Goal: Find contact information: Find contact information

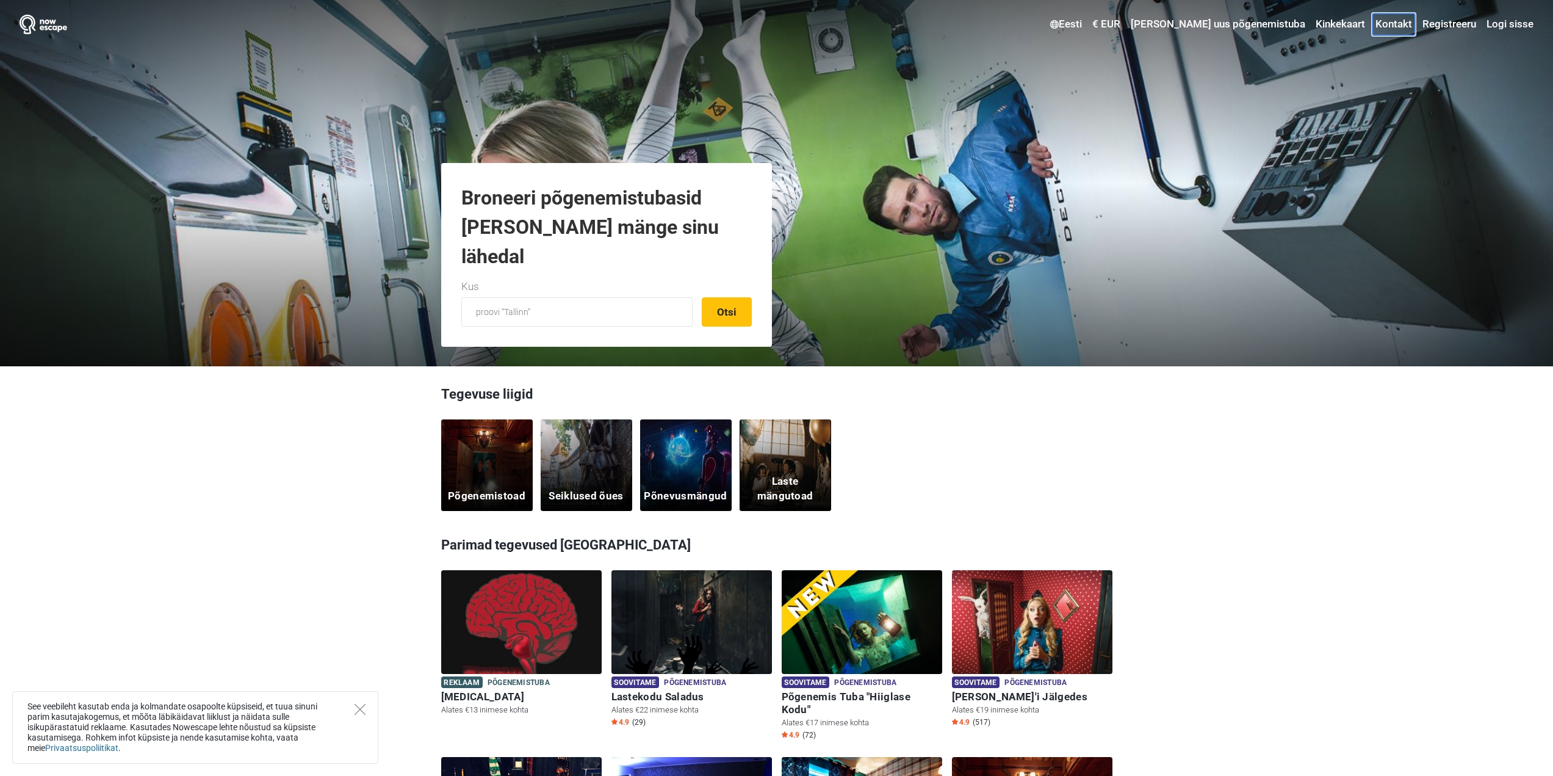
click at [1401, 26] on link "Kontakt" at bounding box center [1394, 24] width 43 height 22
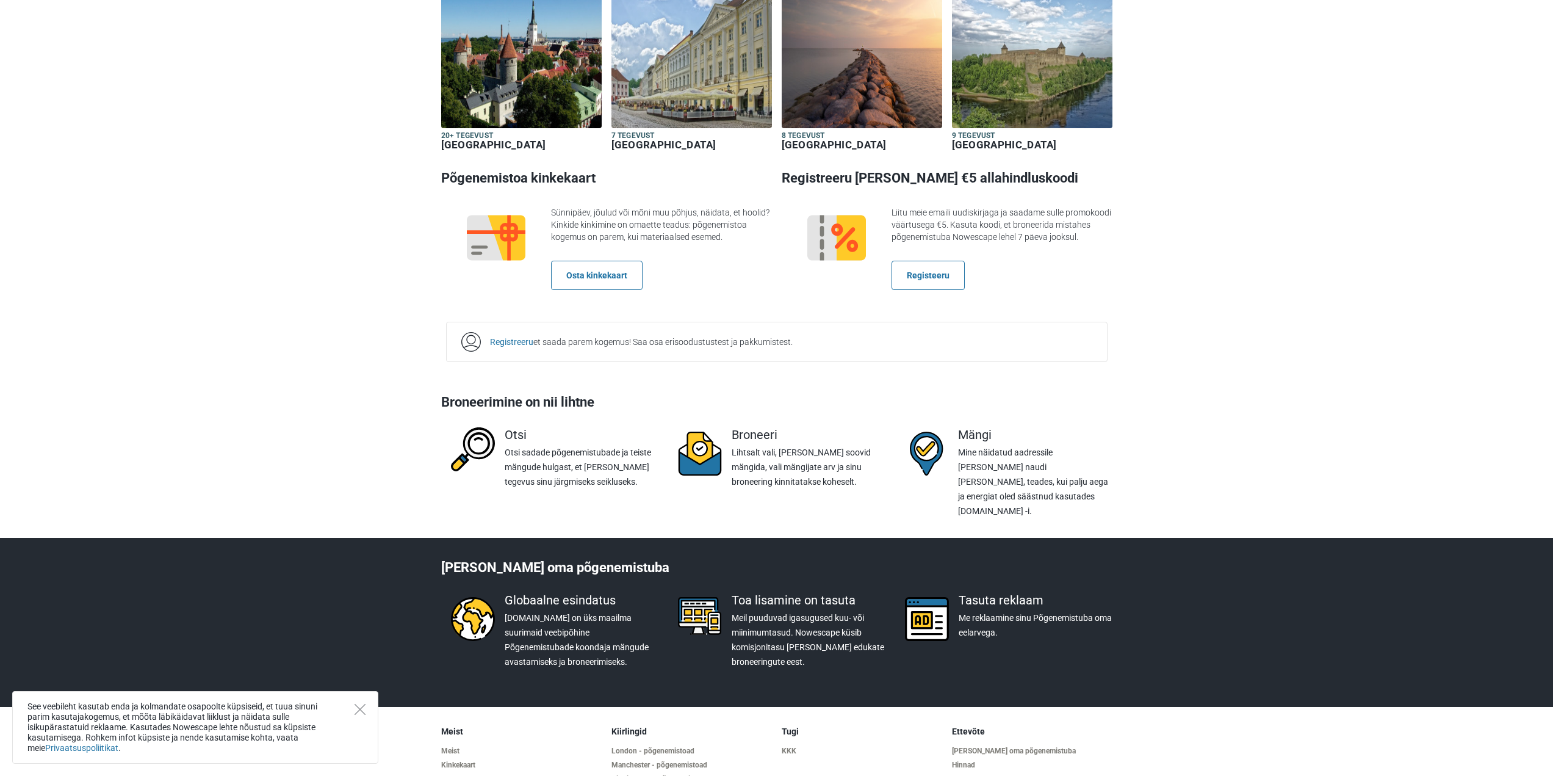
scroll to position [1790, 0]
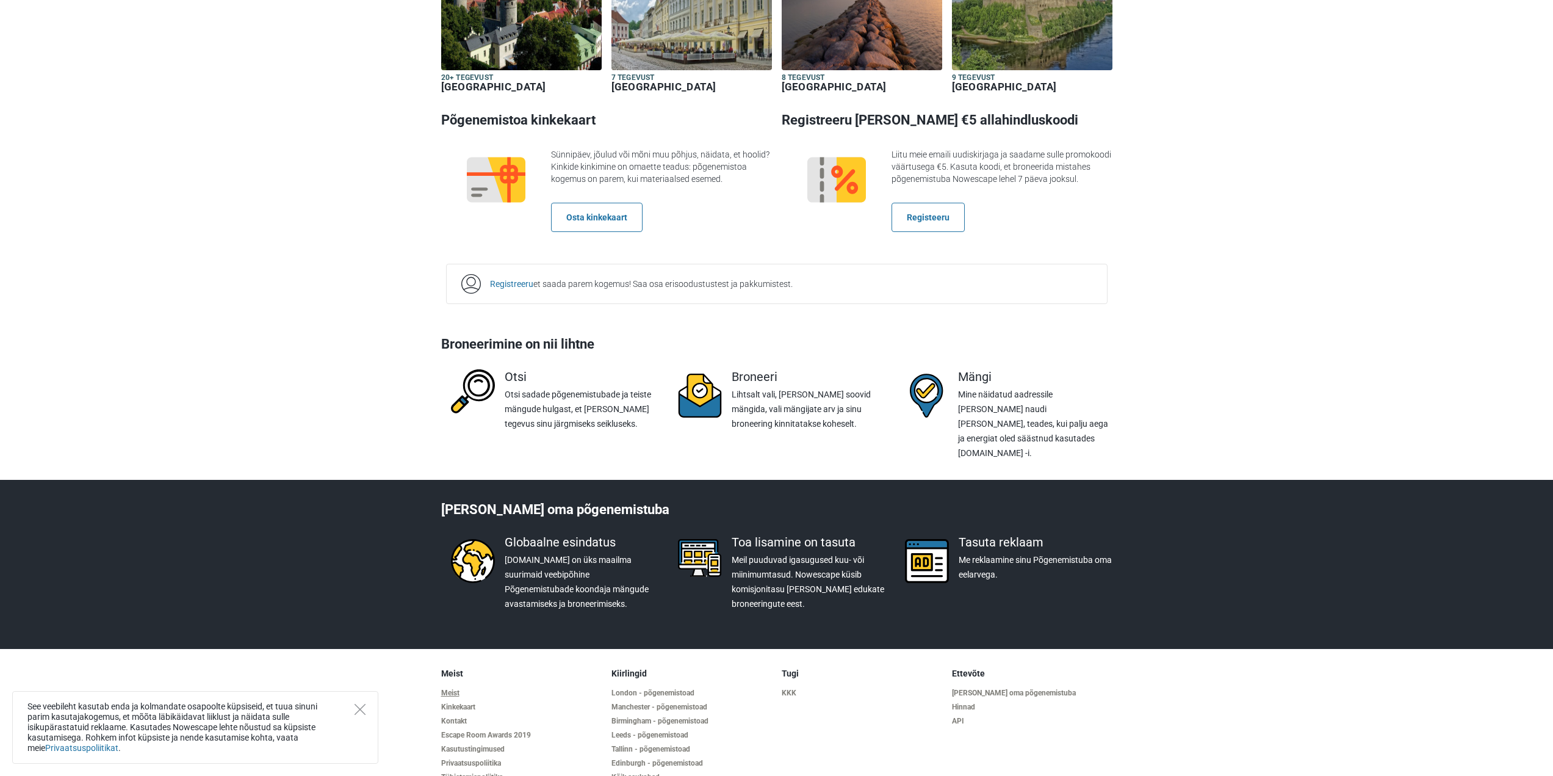
click at [454, 689] on link "Meist" at bounding box center [521, 693] width 161 height 9
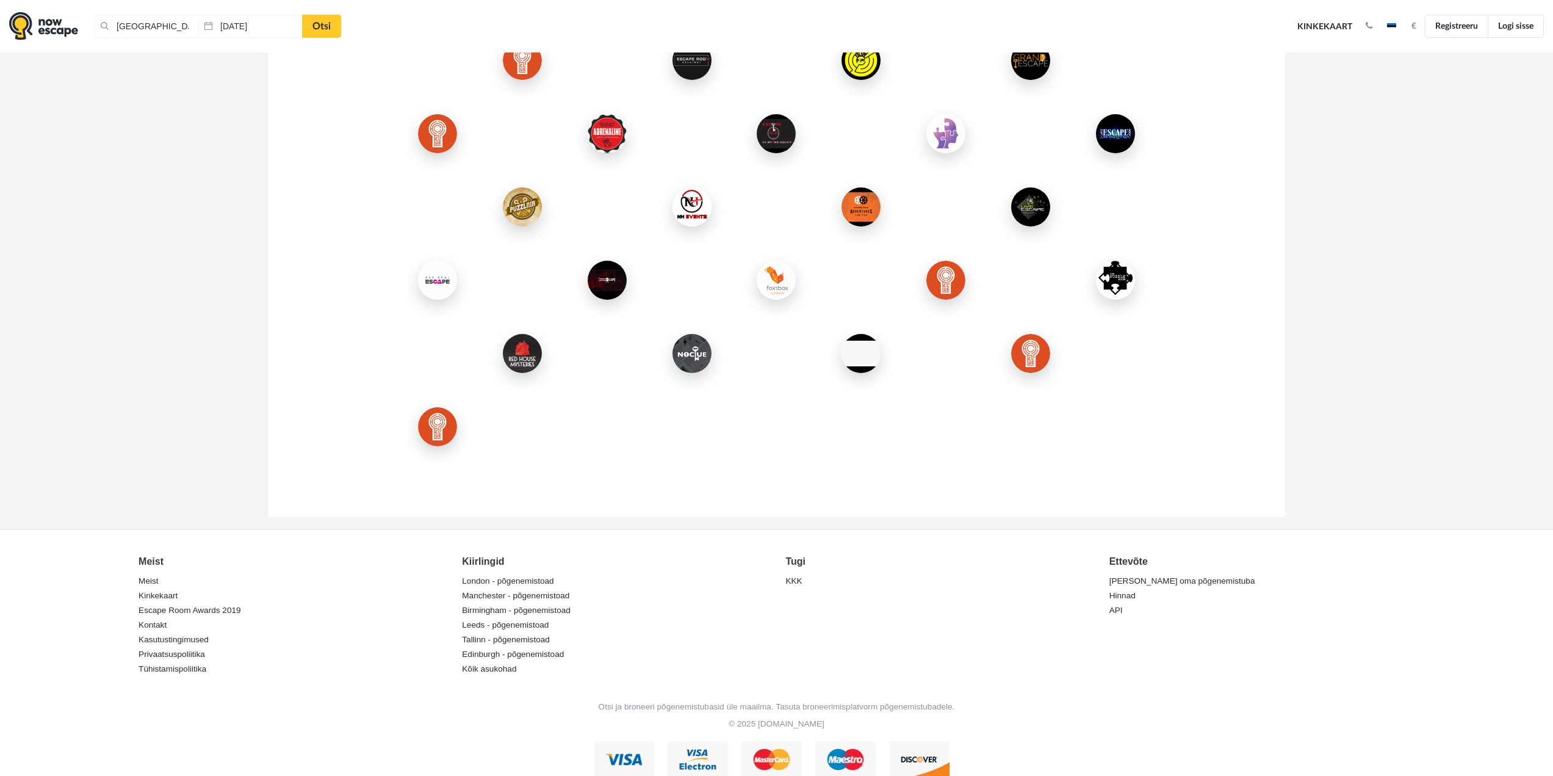
scroll to position [1742, 0]
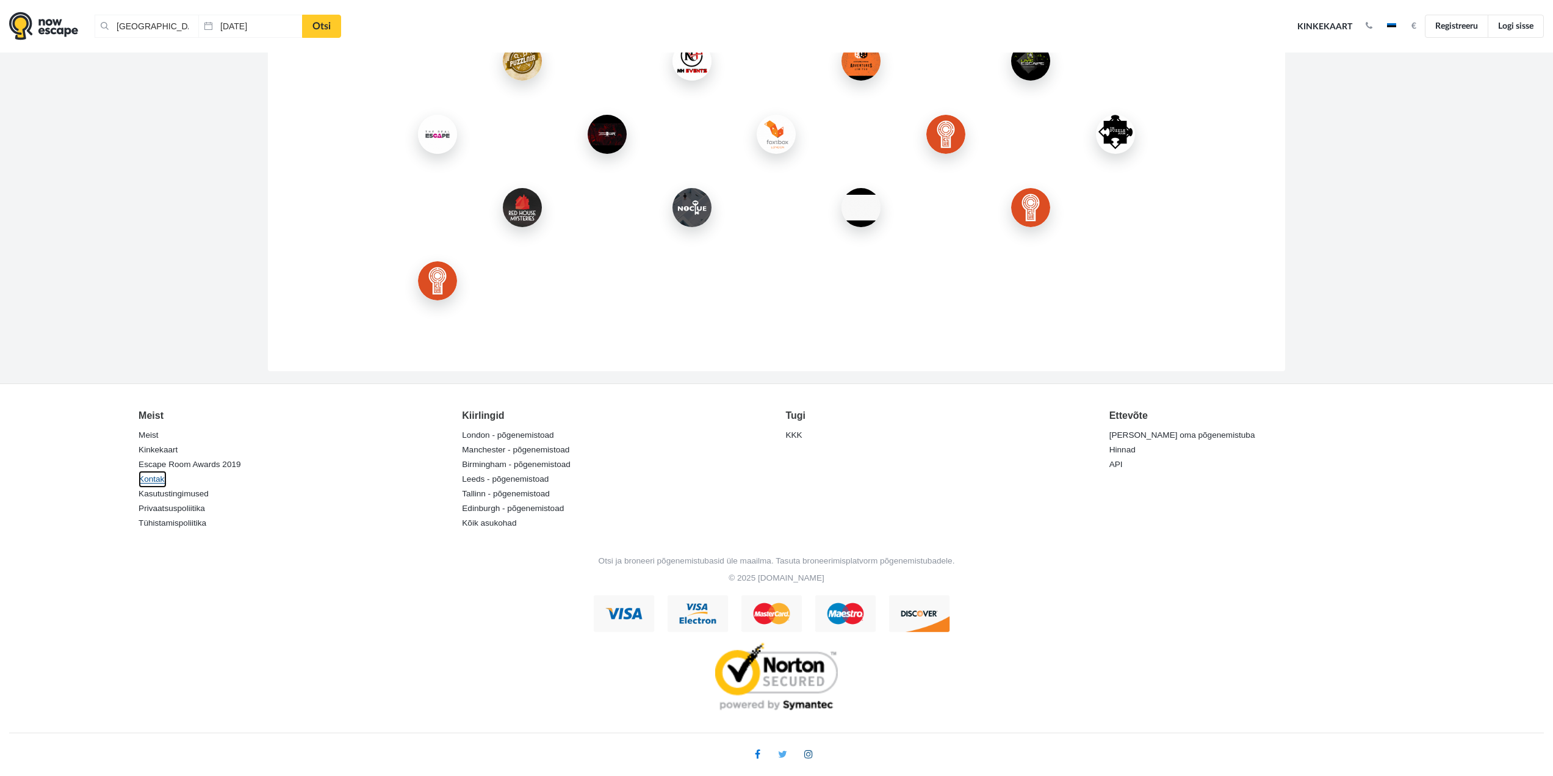
click at [155, 479] on link "Kontakt" at bounding box center [153, 479] width 28 height 17
